Goal: Entertainment & Leisure: Consume media (video, audio)

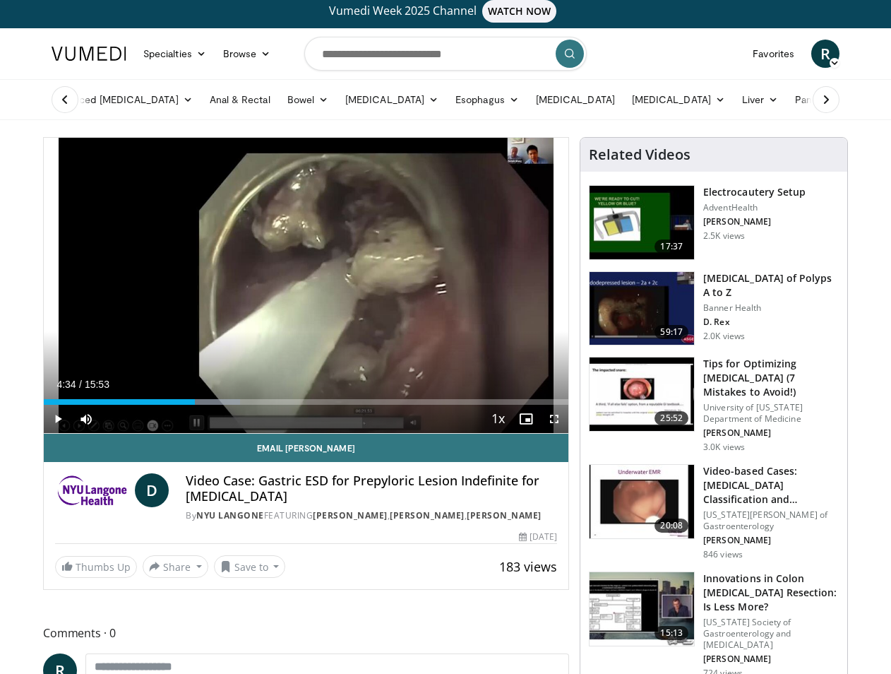
click at [60, 416] on span "Video Player" at bounding box center [58, 419] width 28 height 28
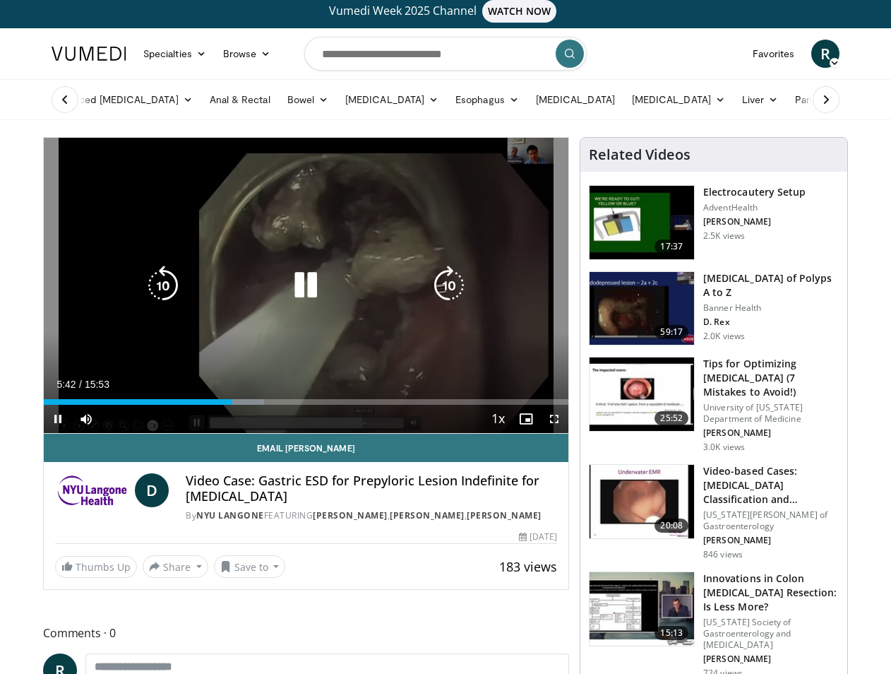
click at [451, 273] on icon "Video Player" at bounding box center [449, 286] width 40 height 40
click at [450, 268] on icon "Video Player" at bounding box center [449, 286] width 40 height 40
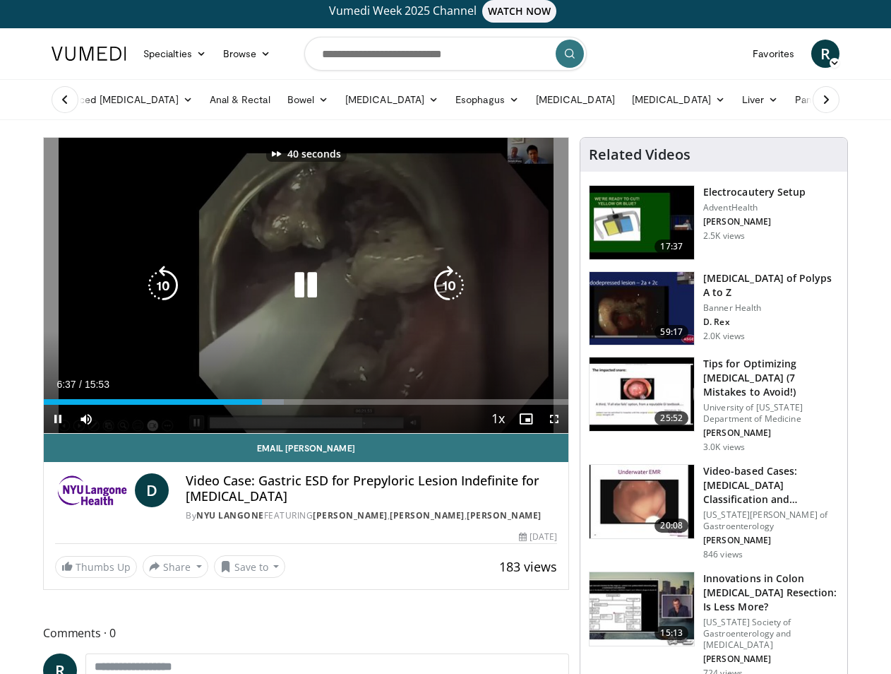
click at [450, 268] on icon "Video Player" at bounding box center [449, 286] width 40 height 40
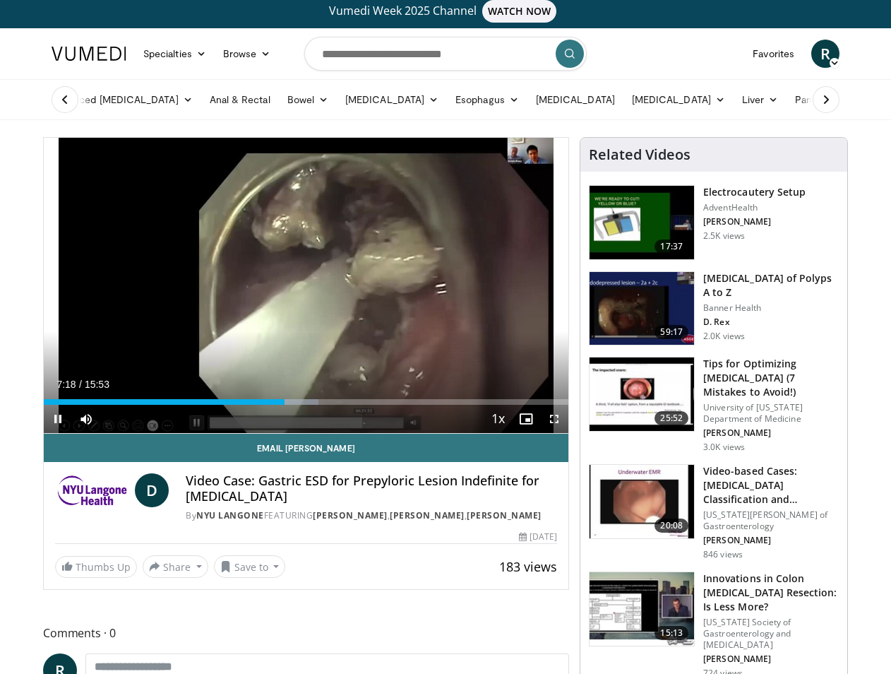
click at [451, 273] on icon "Video Player" at bounding box center [449, 286] width 40 height 40
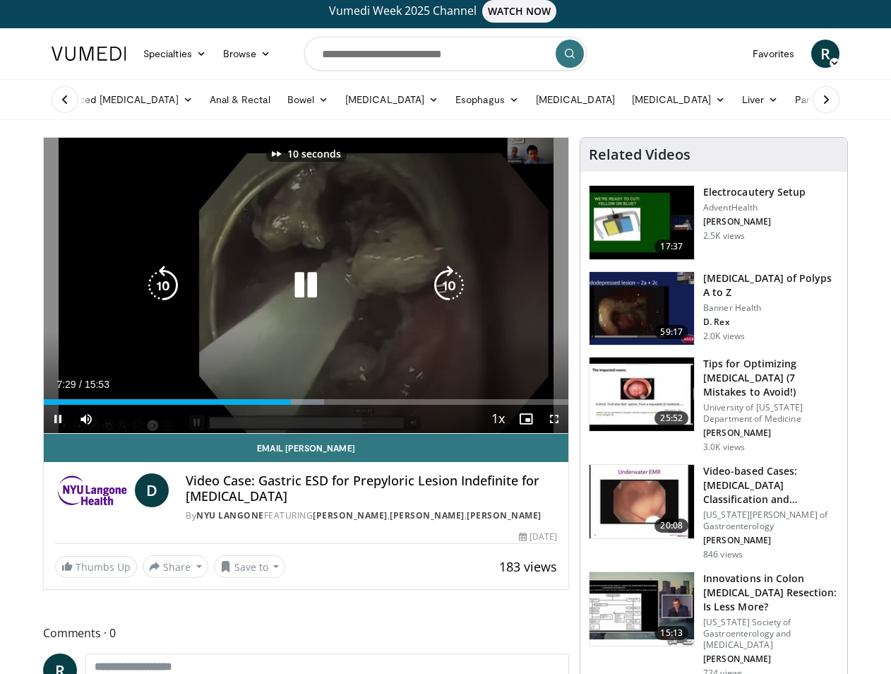
click at [451, 273] on icon "Video Player" at bounding box center [449, 286] width 40 height 40
click at [450, 270] on icon "Video Player" at bounding box center [449, 286] width 40 height 40
click at [160, 271] on icon "Video Player" at bounding box center [163, 286] width 40 height 40
click at [453, 268] on icon "Video Player" at bounding box center [449, 286] width 40 height 40
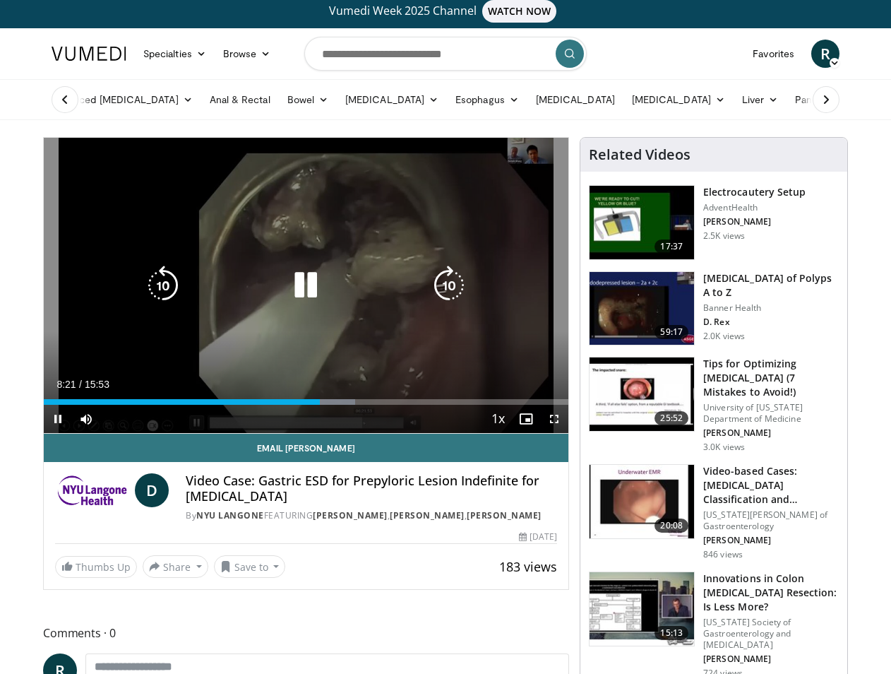
click at [447, 271] on icon "Video Player" at bounding box center [449, 286] width 40 height 40
click at [444, 270] on icon "Video Player" at bounding box center [449, 286] width 40 height 40
click at [451, 270] on icon "Video Player" at bounding box center [449, 286] width 40 height 40
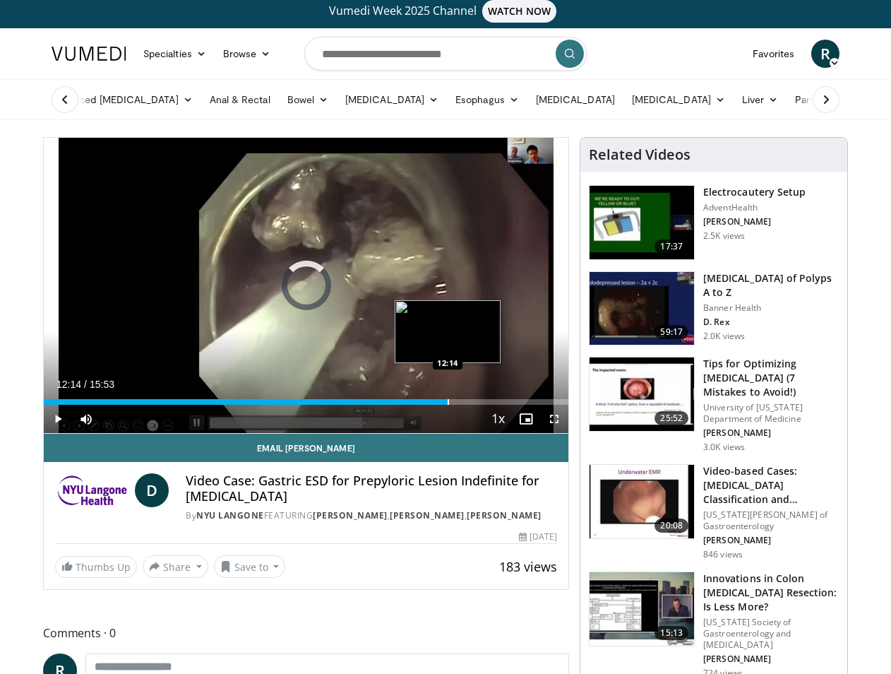
click at [448, 400] on div "Progress Bar" at bounding box center [448, 402] width 1 height 6
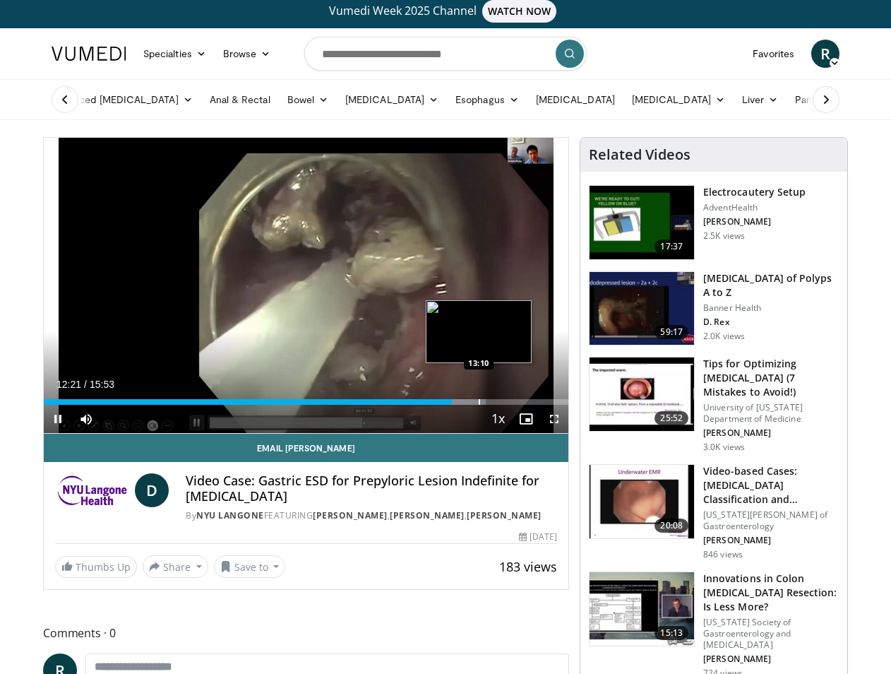
click at [479, 403] on div "Progress Bar" at bounding box center [479, 402] width 1 height 6
click at [454, 403] on div "Progress Bar" at bounding box center [454, 402] width 1 height 6
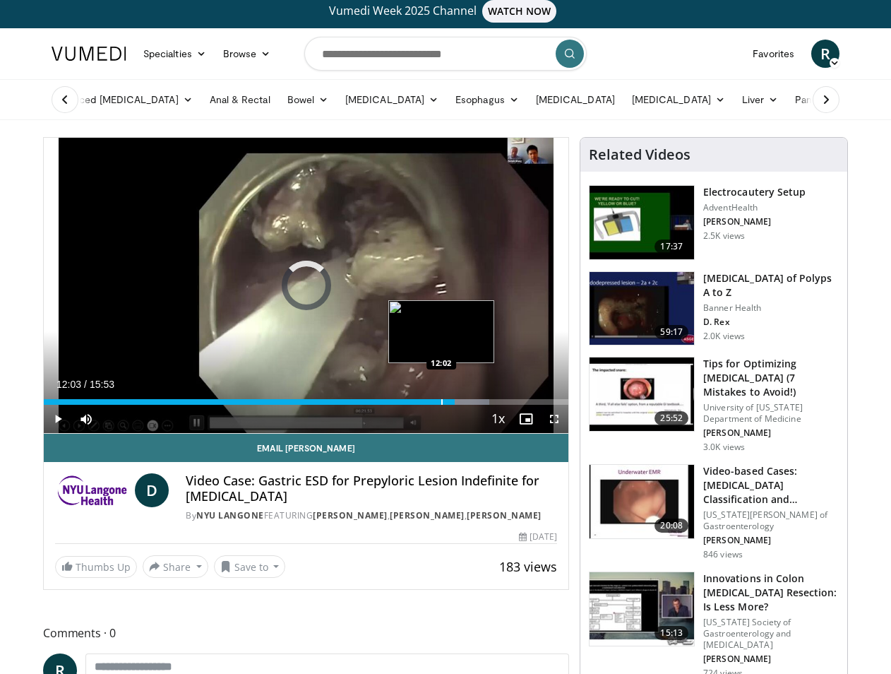
click at [441, 403] on div "Progress Bar" at bounding box center [441, 402] width 1 height 6
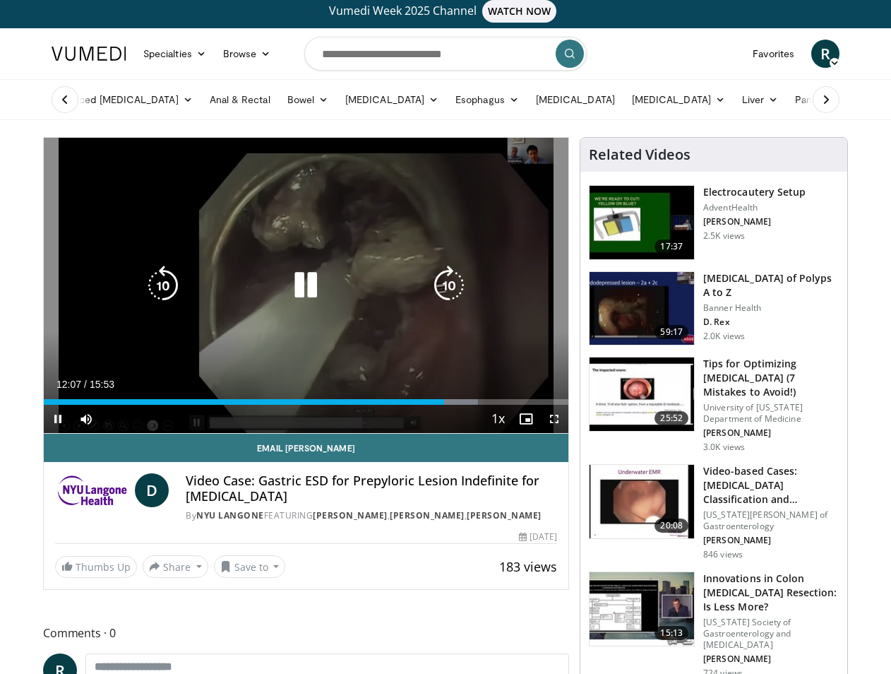
click at [448, 271] on icon "Video Player" at bounding box center [449, 286] width 40 height 40
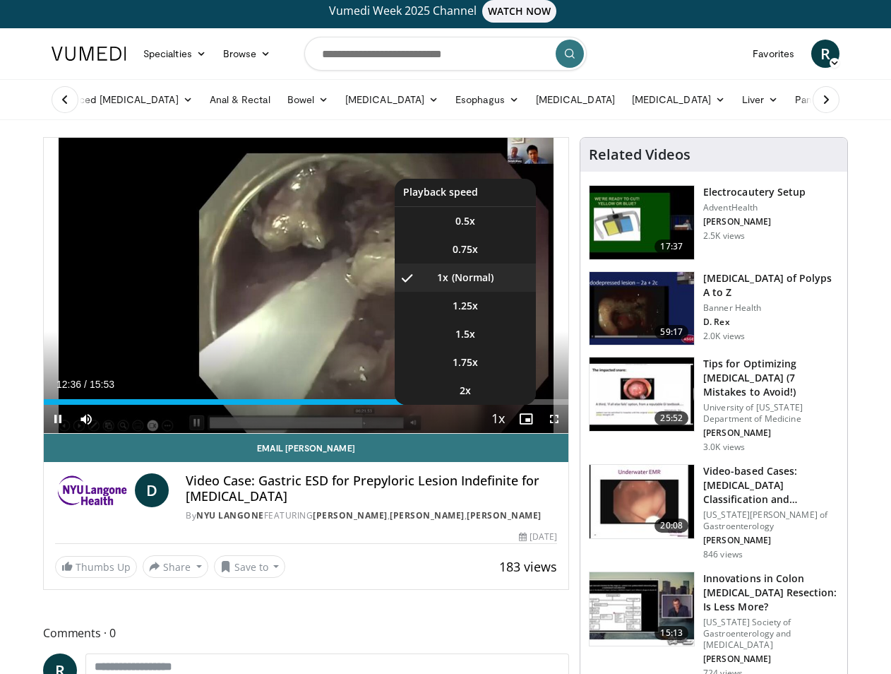
click at [484, 405] on button "Playback Rate" at bounding box center [498, 419] width 28 height 28
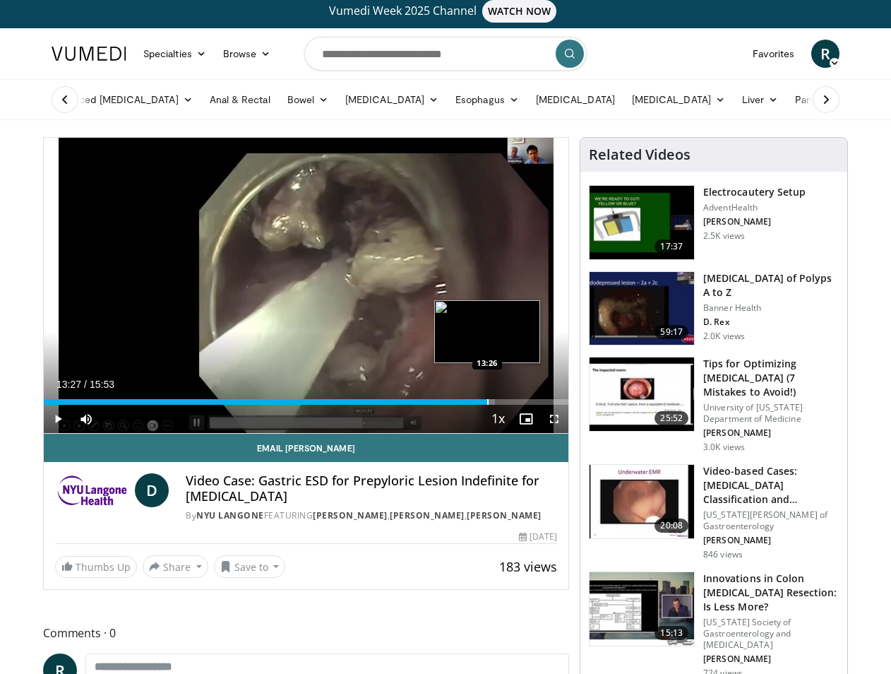
click at [487, 400] on div "Progress Bar" at bounding box center [487, 402] width 1 height 6
click at [535, 403] on div "Loaded : 90.17% 13:27 14:53" at bounding box center [306, 402] width 525 height 6
click at [554, 403] on div "Progress Bar" at bounding box center [554, 402] width 1 height 6
